Goal: Task Accomplishment & Management: Complete application form

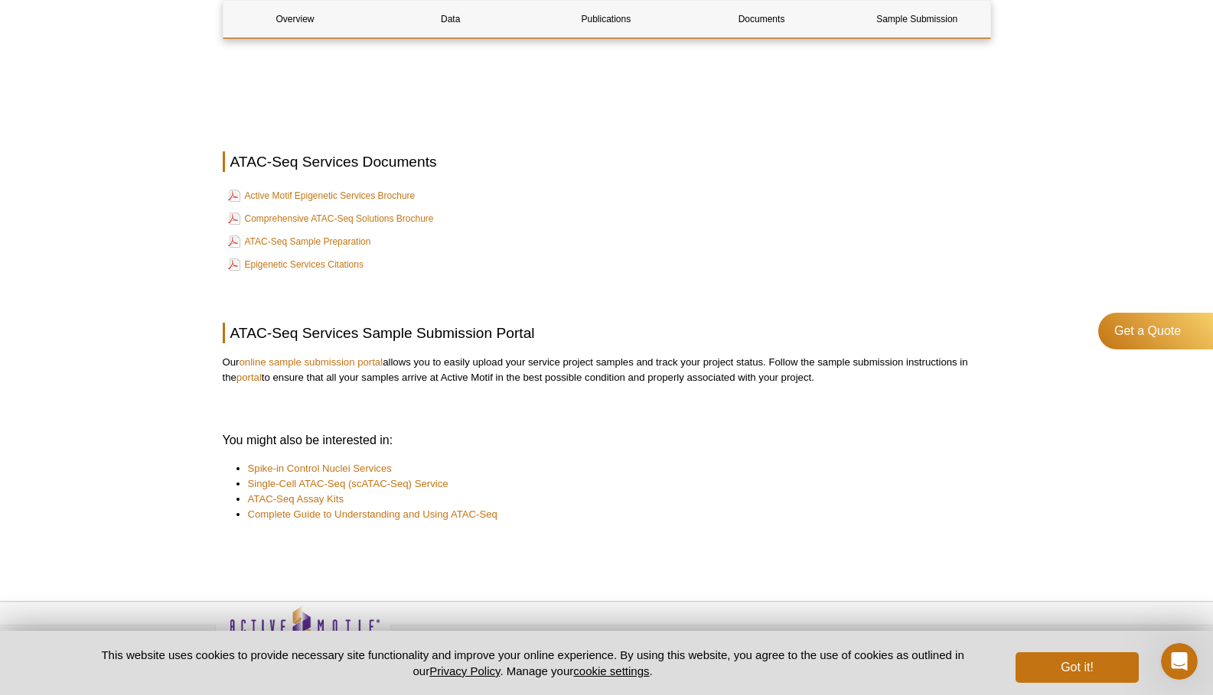
scroll to position [4754, 0]
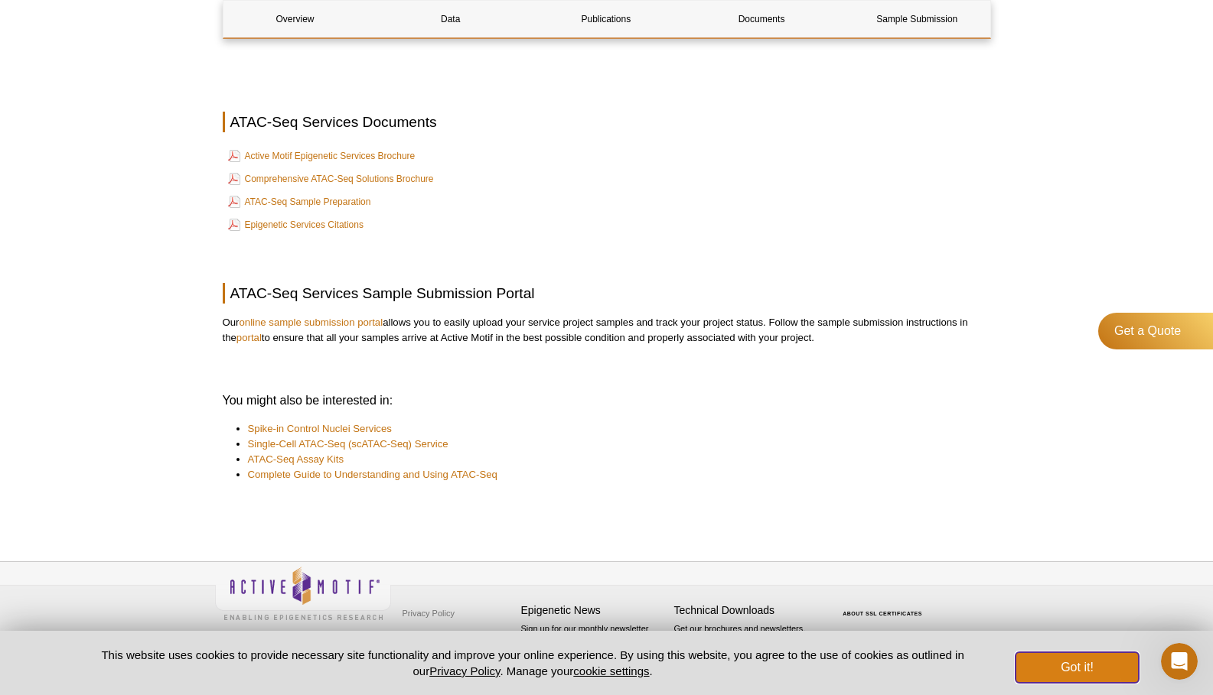
click at [1084, 662] on button "Got it!" at bounding box center [1076, 668] width 122 height 31
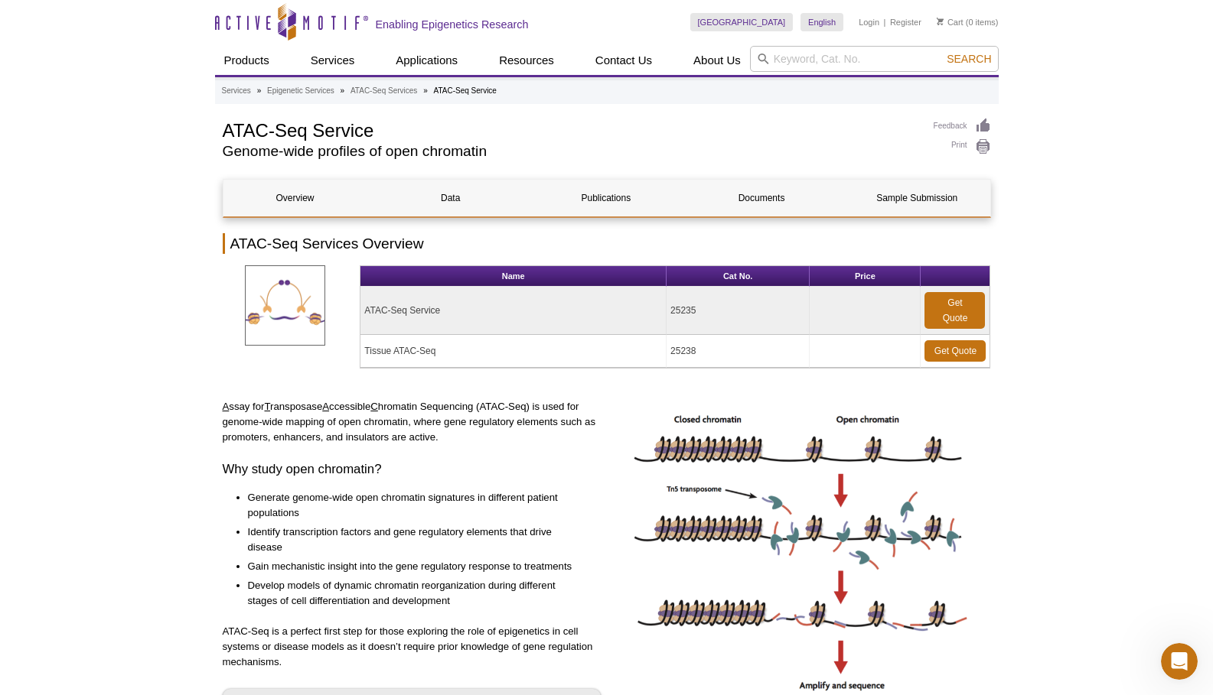
scroll to position [0, 0]
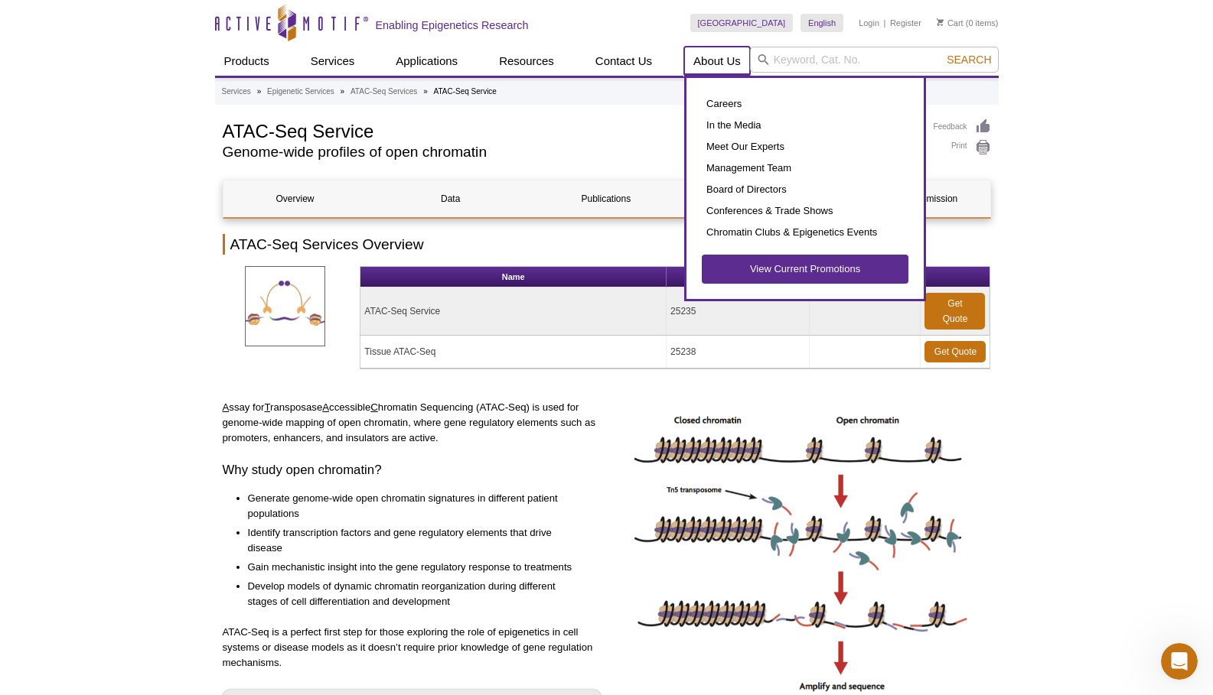
click at [706, 58] on link "About Us" at bounding box center [717, 61] width 66 height 29
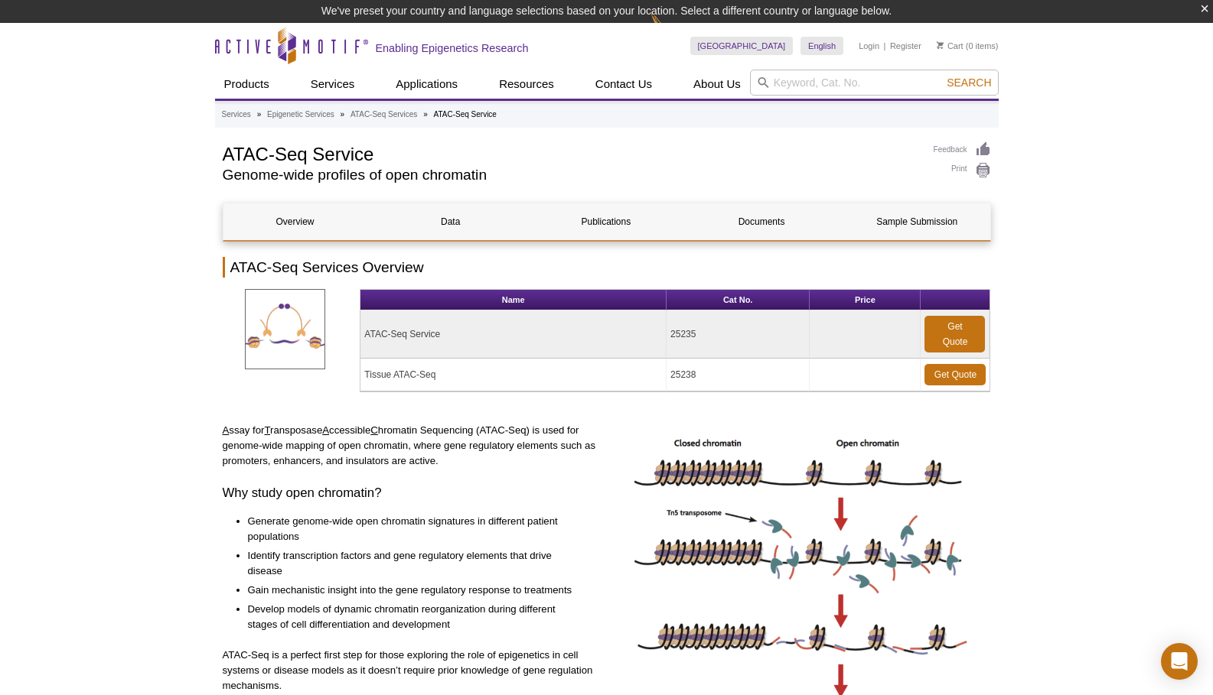
scroll to position [23, 0]
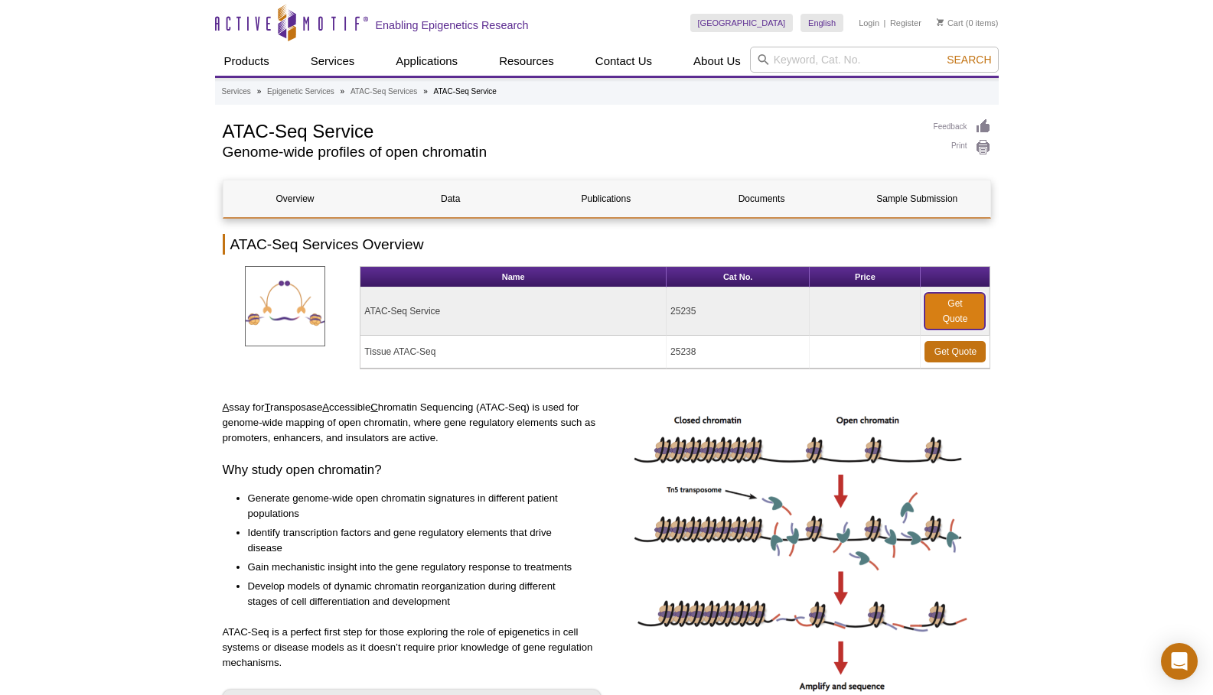
click at [963, 303] on link "Get Quote" at bounding box center [954, 311] width 60 height 37
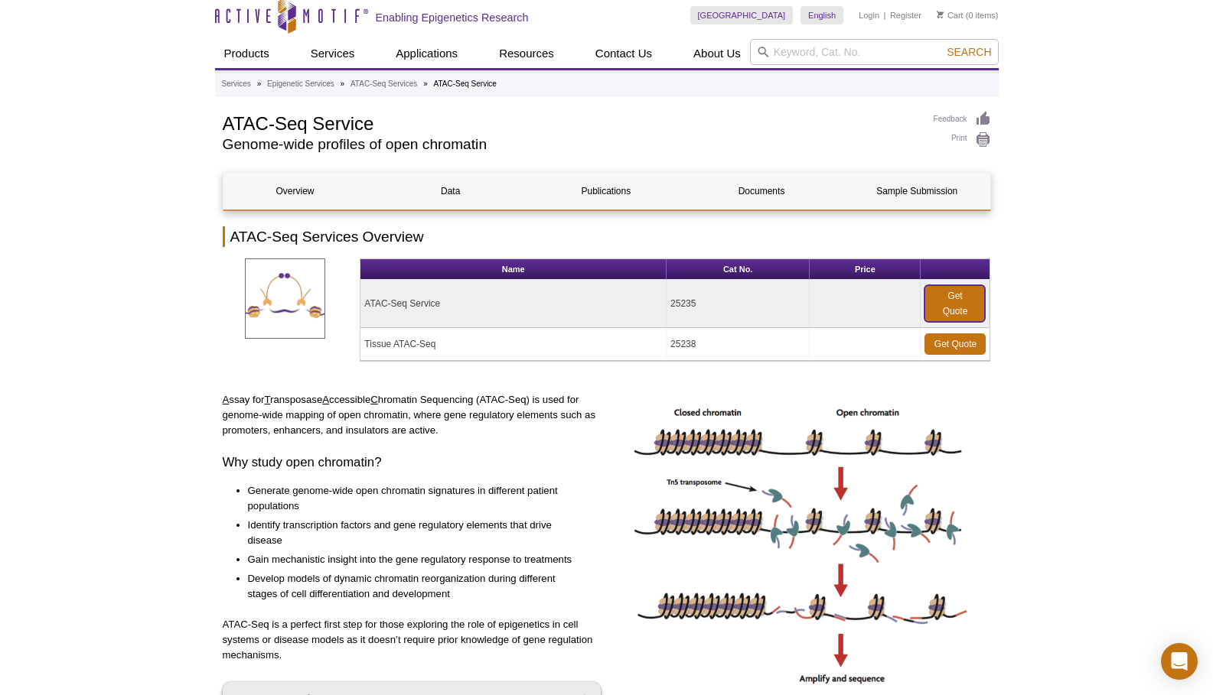
scroll to position [0, 0]
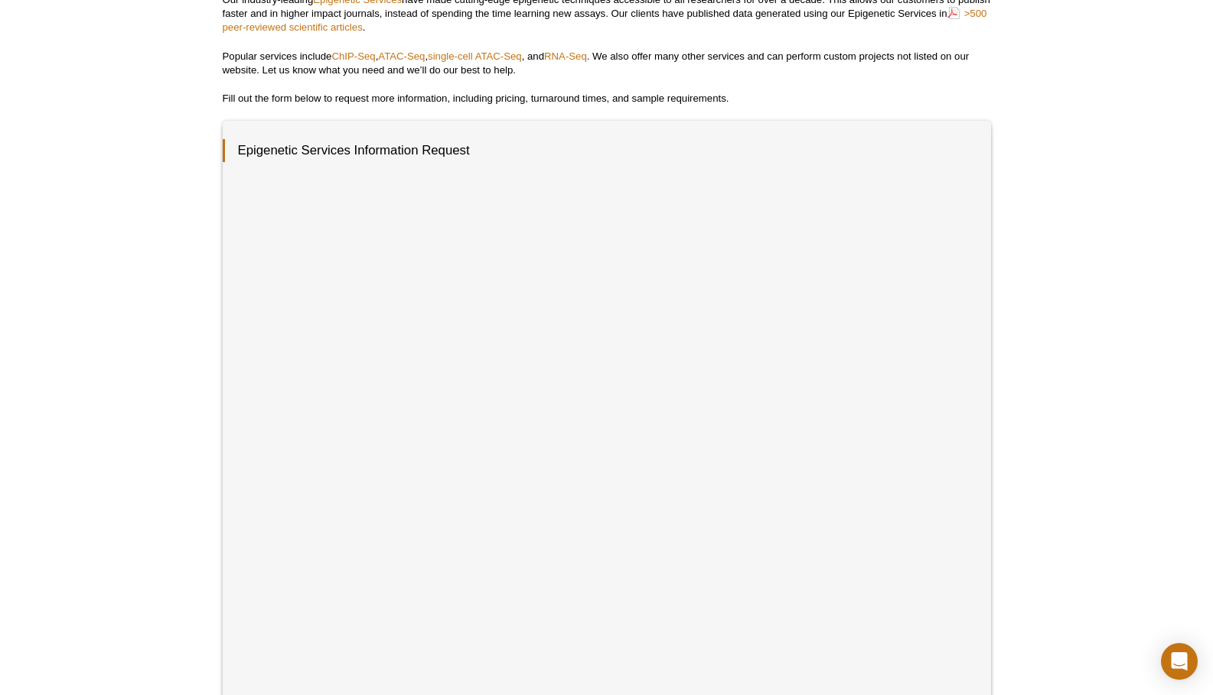
scroll to position [230, 0]
